Goal: Task Accomplishment & Management: Manage account settings

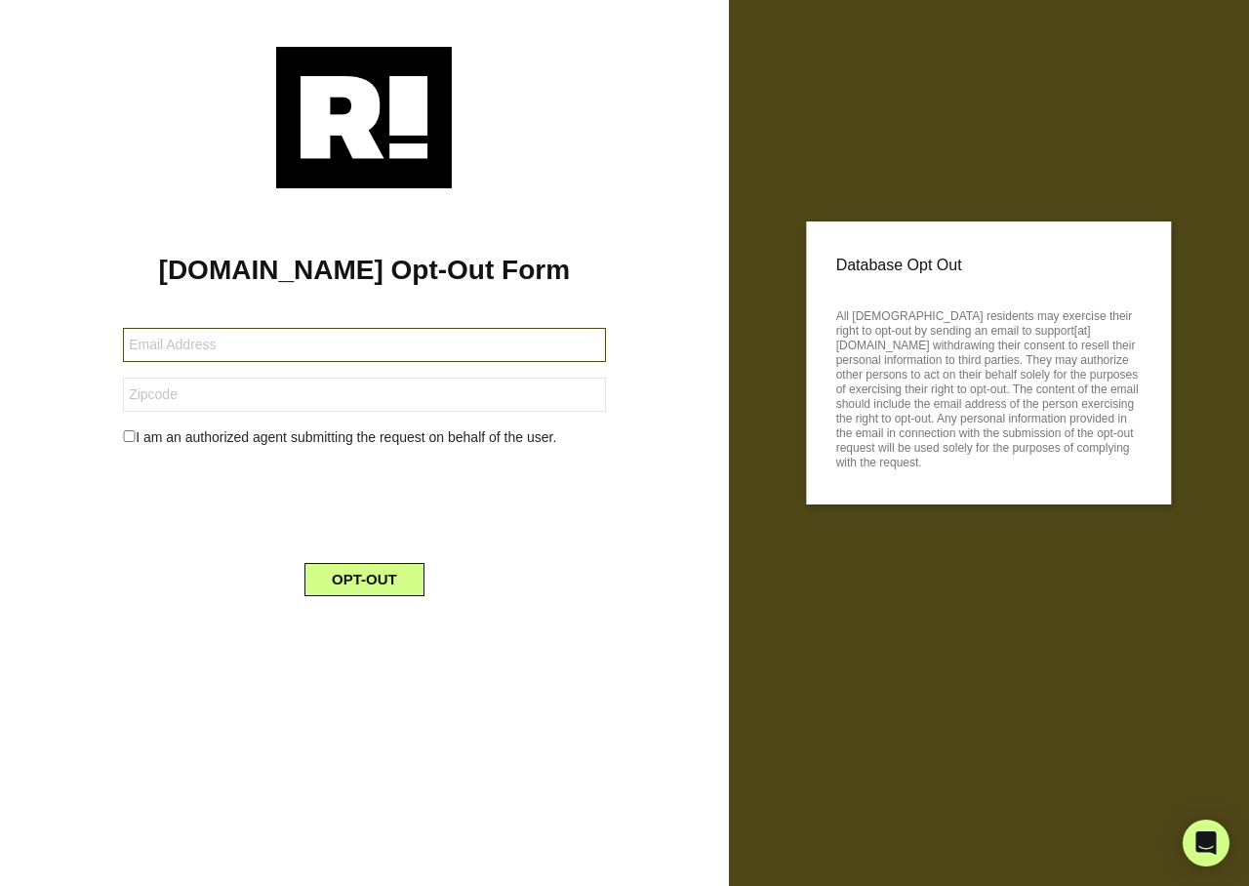
type input "lizchittum70@gmail.com"
type input "45005"
type input "[EMAIL_ADDRESS][DOMAIN_NAME]"
type input "93453"
type input "janzeboski@gmail.com"
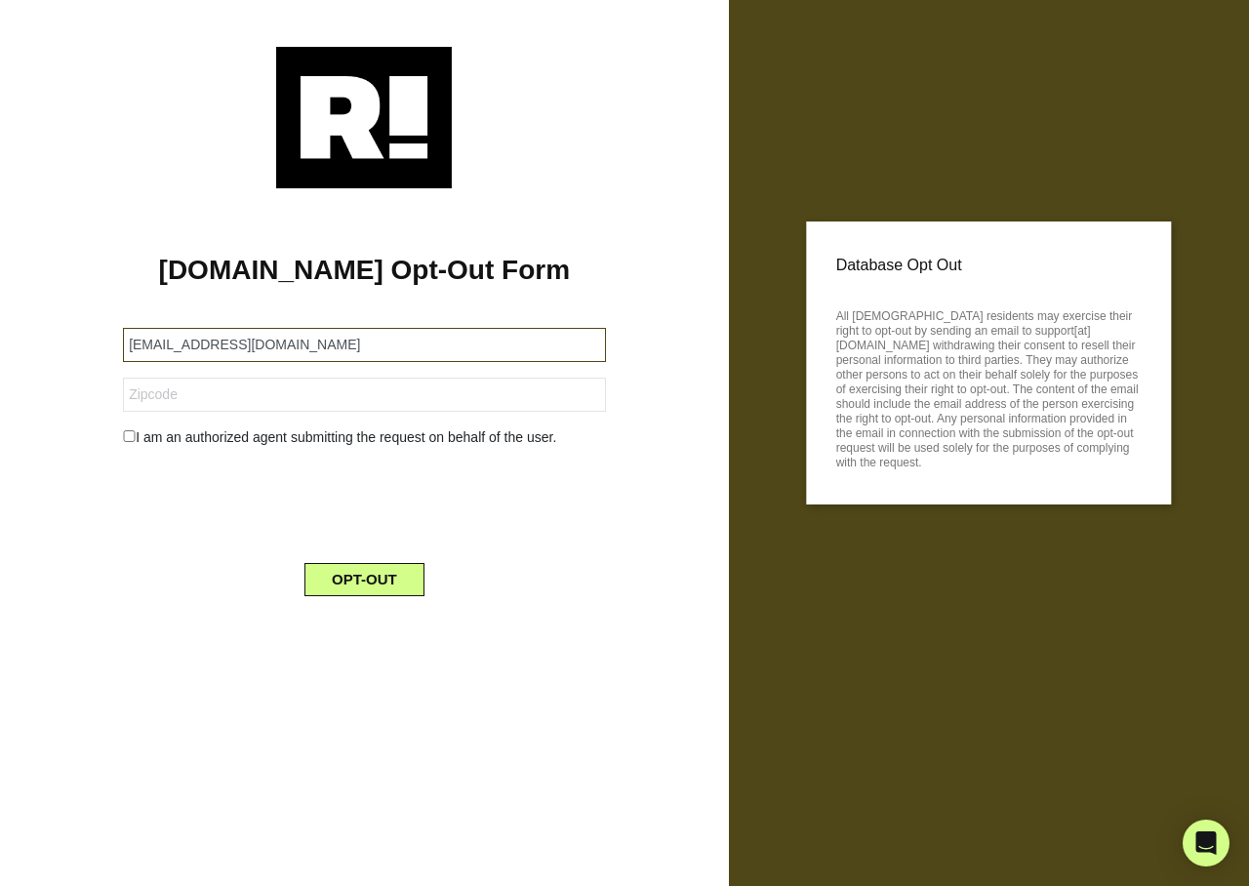
type input "95816"
type input "[EMAIL_ADDRESS][DOMAIN_NAME]"
type input "62555"
type input "[EMAIL_ADDRESS][DOMAIN_NAME]"
type input "65254"
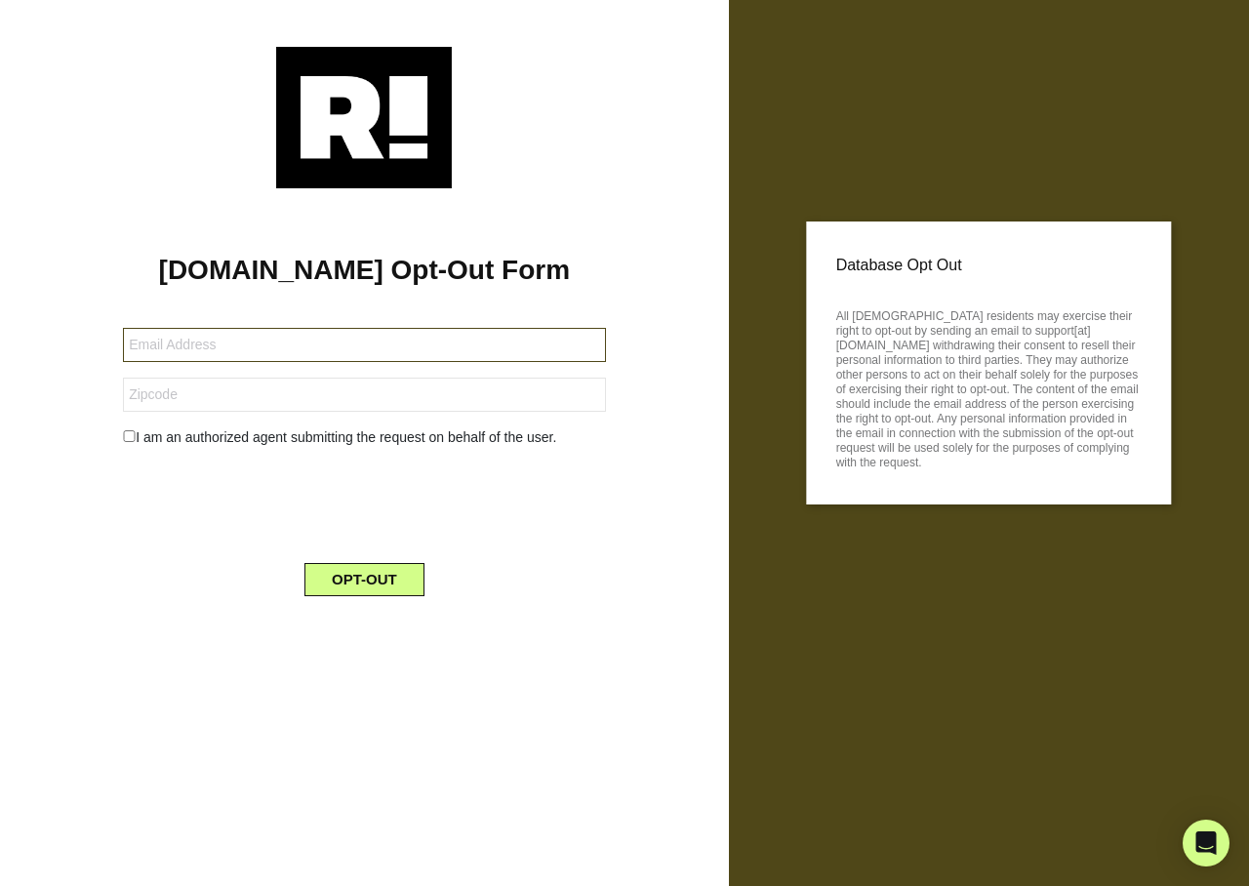
type input "[EMAIL_ADDRESS][DOMAIN_NAME]"
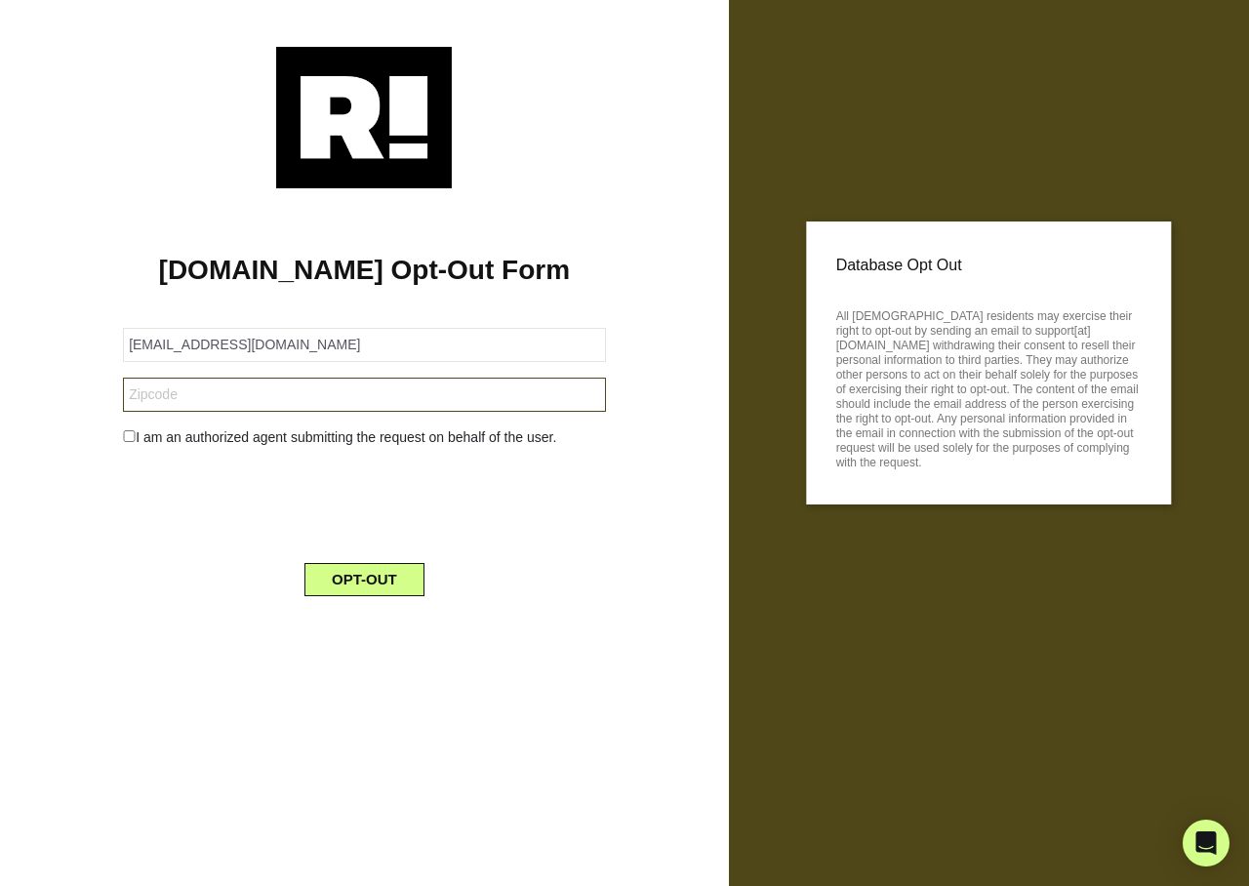
type input "14120"
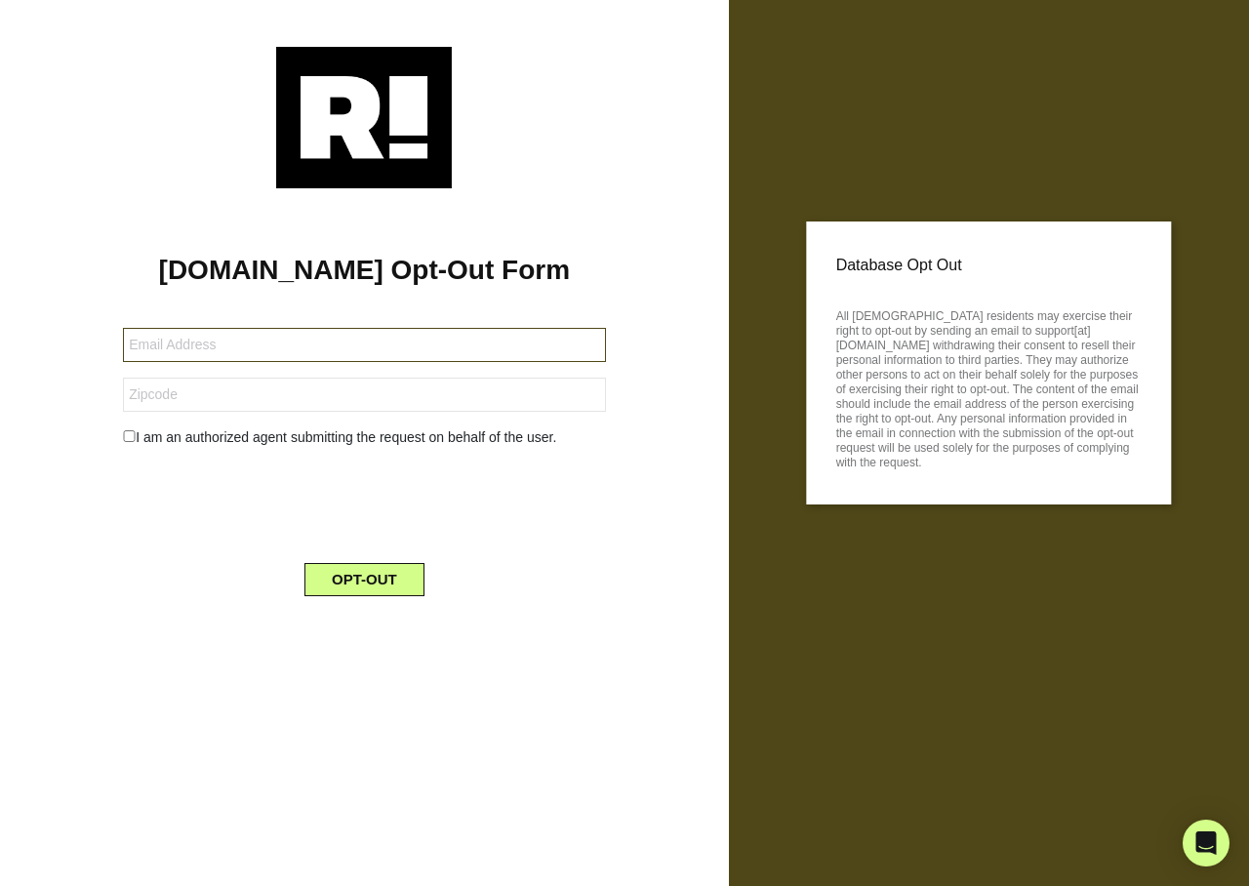
type input "cdealto@dealtocomputer.com"
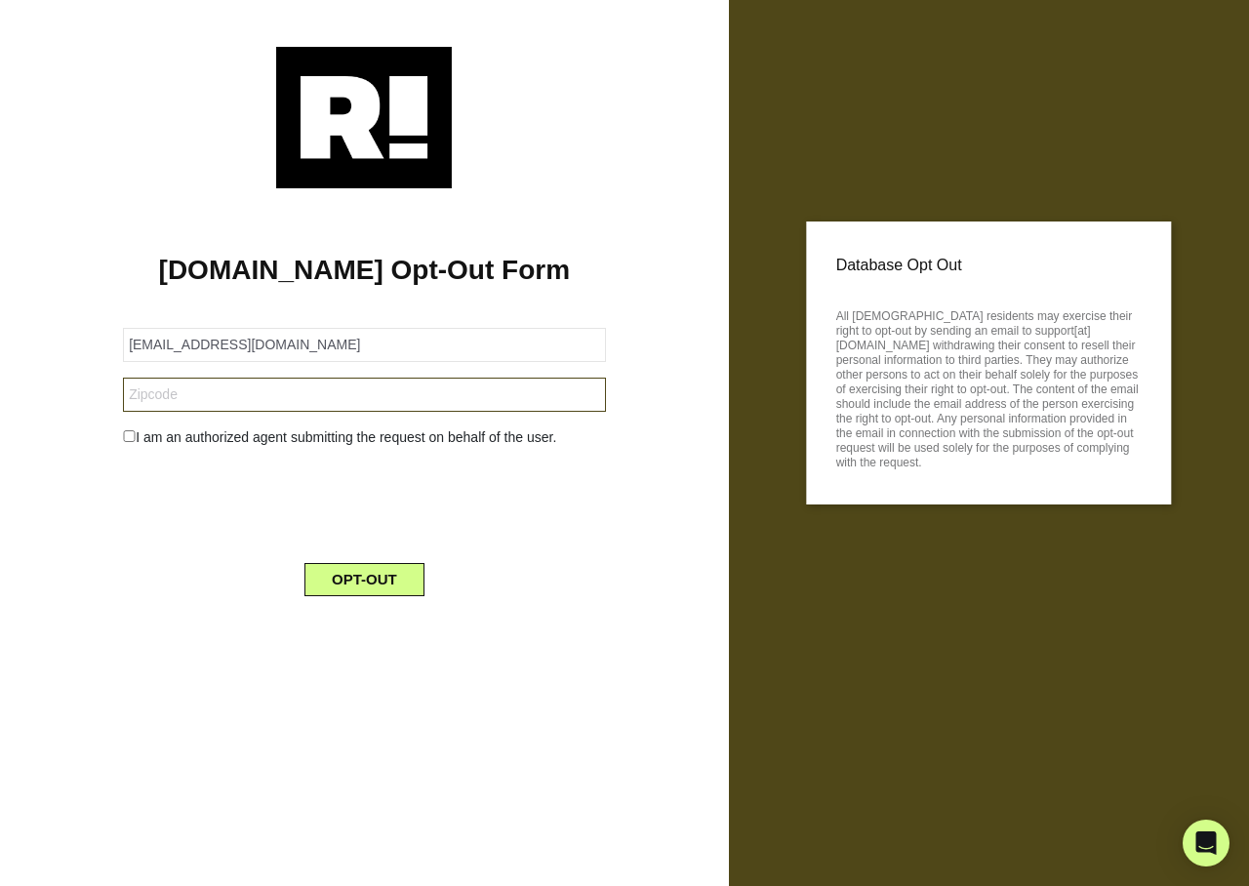
type input "11518"
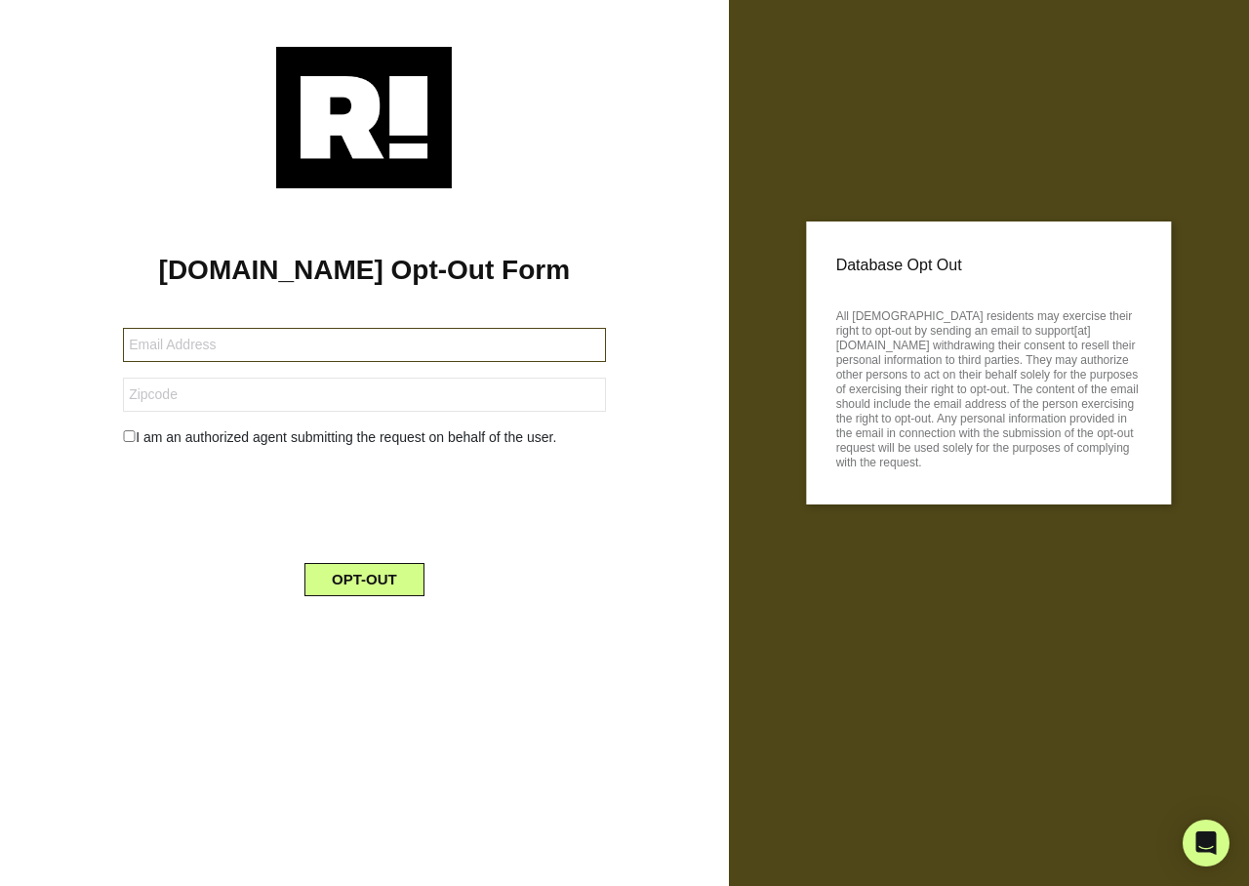
type input "[EMAIL_ADDRESS][DOMAIN_NAME]"
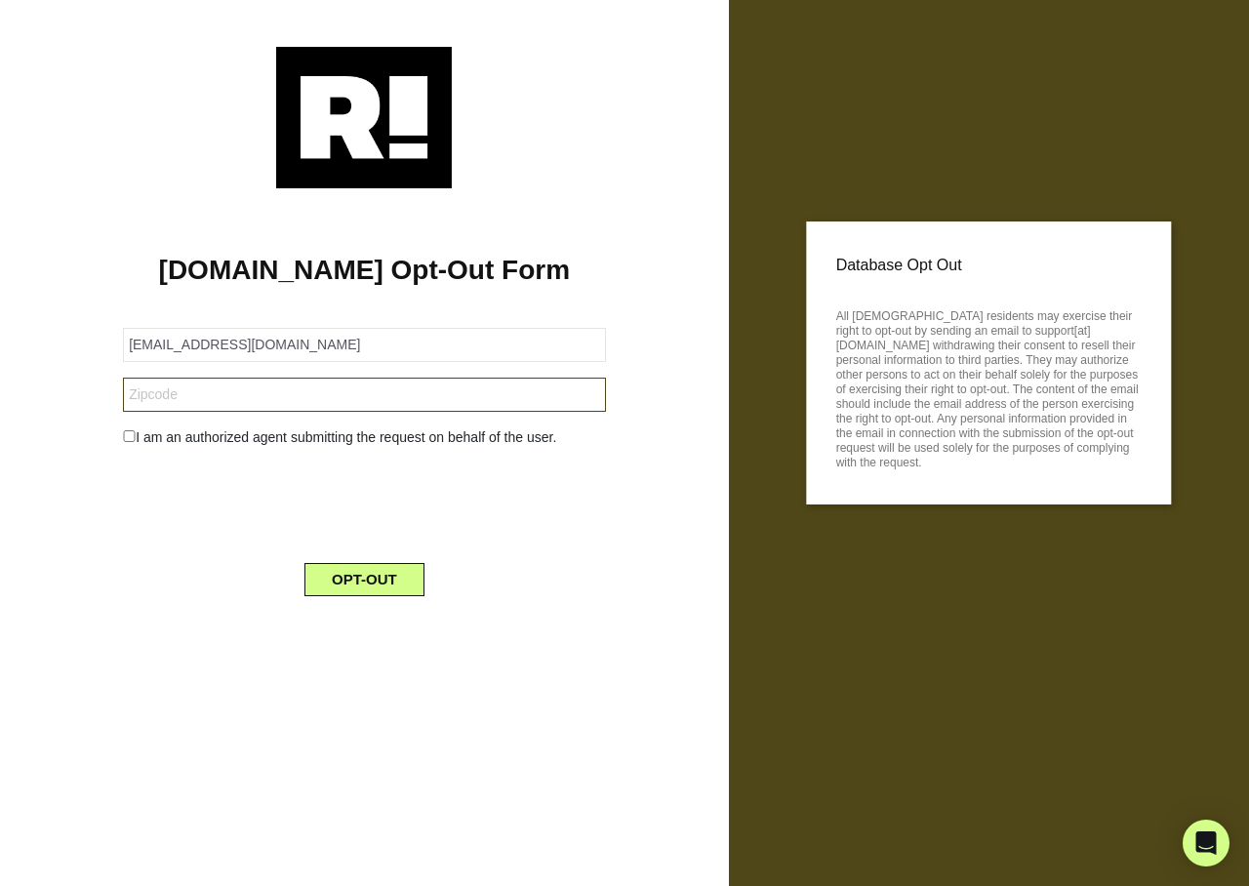
type input "65583"
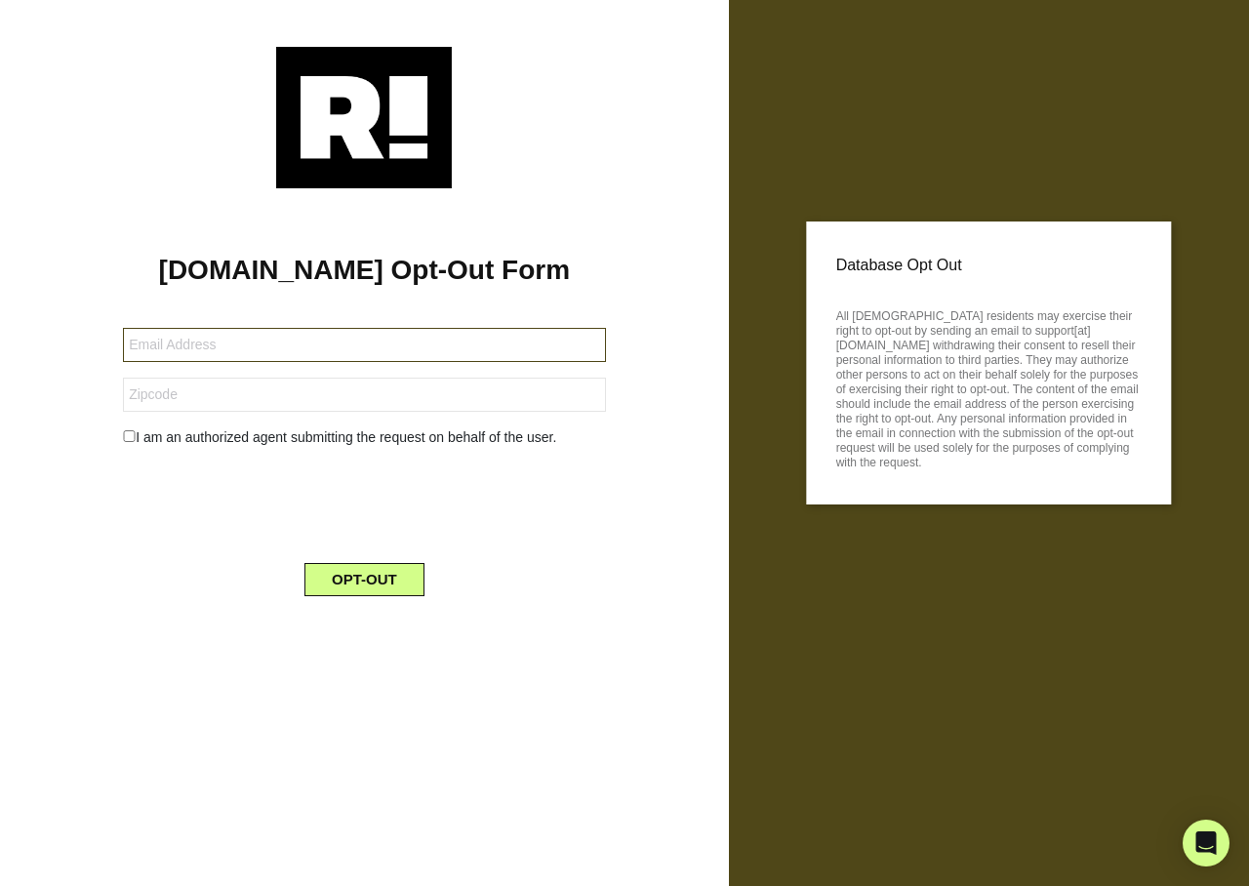
type input "ilaisetrimer@gmail.com"
type input "93063"
type input "lydiajoymcdonald@gmail.com"
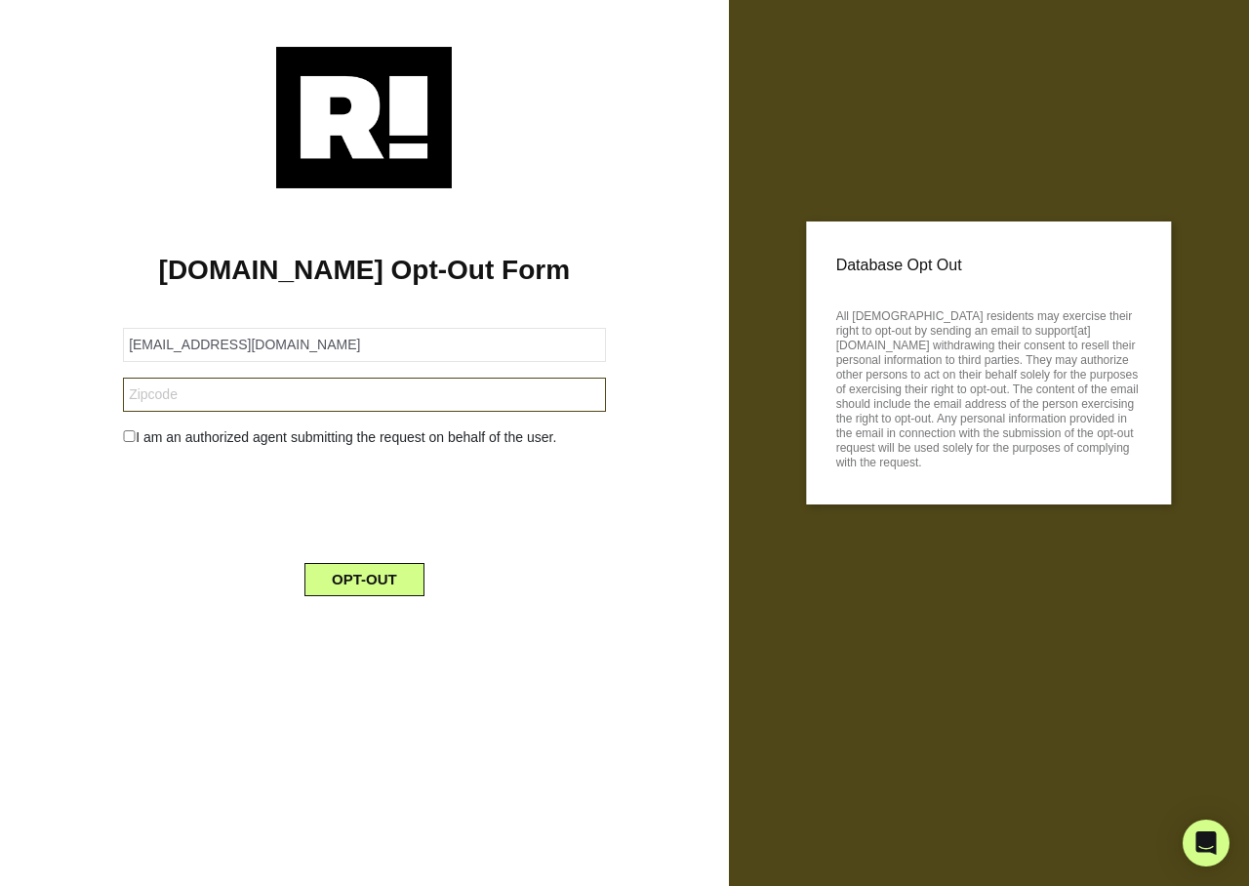
type input "32514"
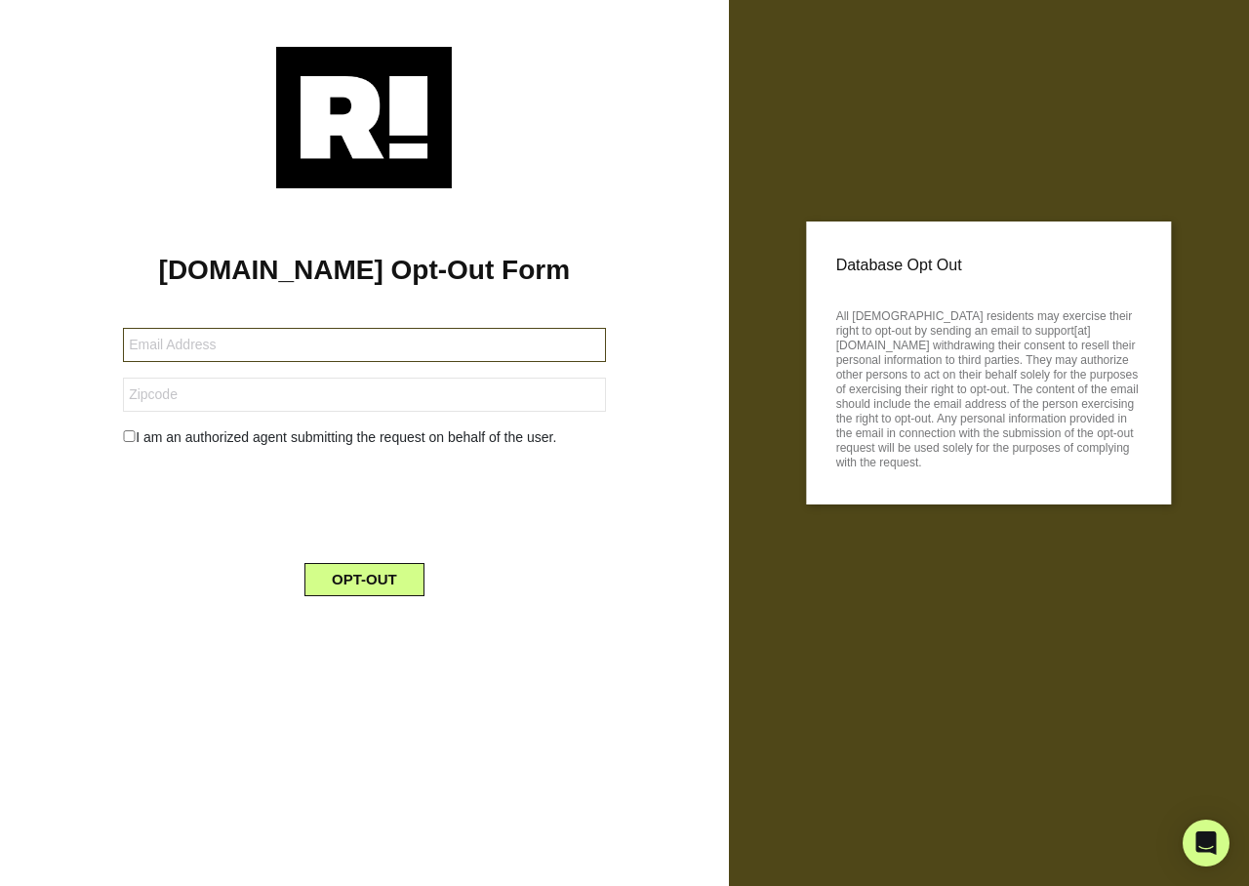
type input "krmann50@hmail.com"
type input "76137"
type input "[EMAIL_ADDRESS][DOMAIN_NAME]"
type input "78251"
type input "[PERSON_NAME][EMAIL_ADDRESS][DOMAIN_NAME]"
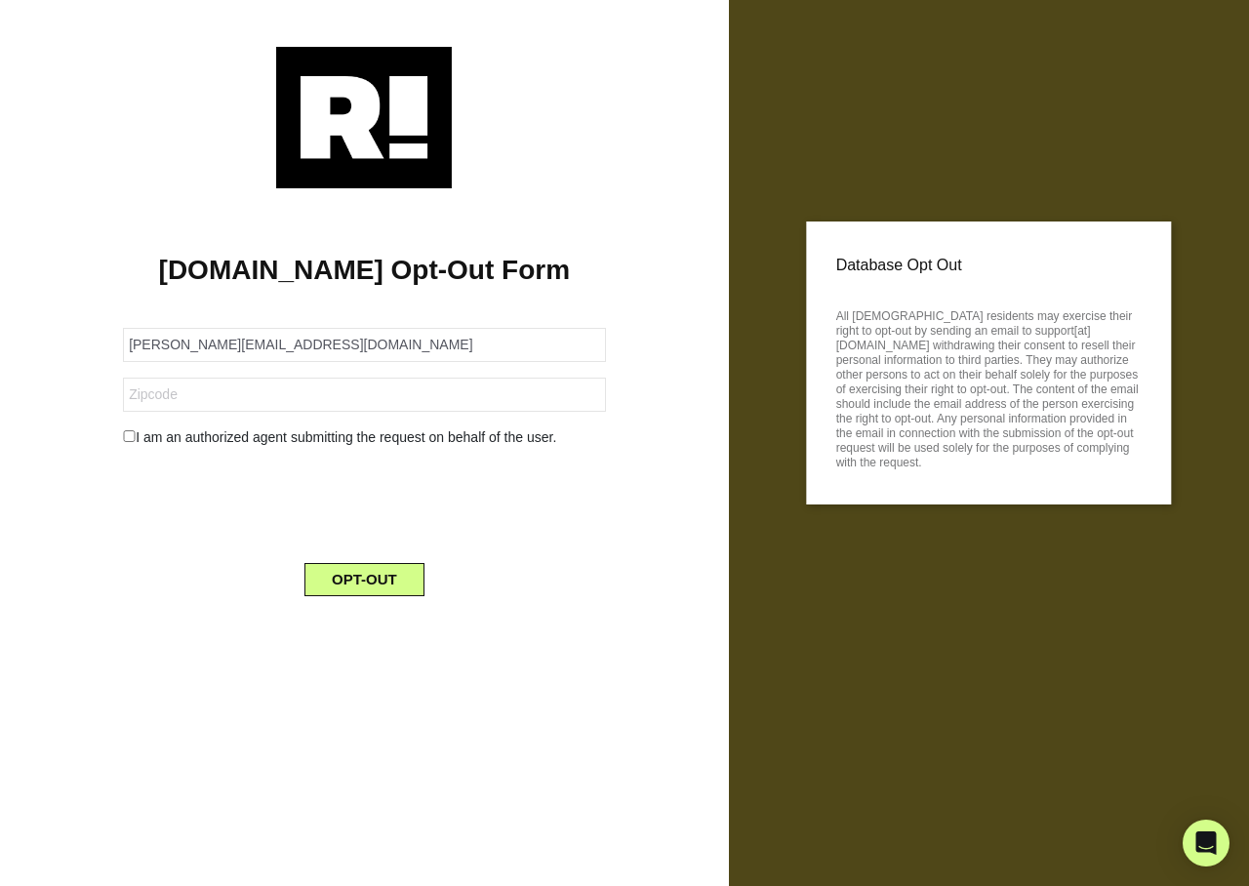
type input "59101"
